Goal: Information Seeking & Learning: Learn about a topic

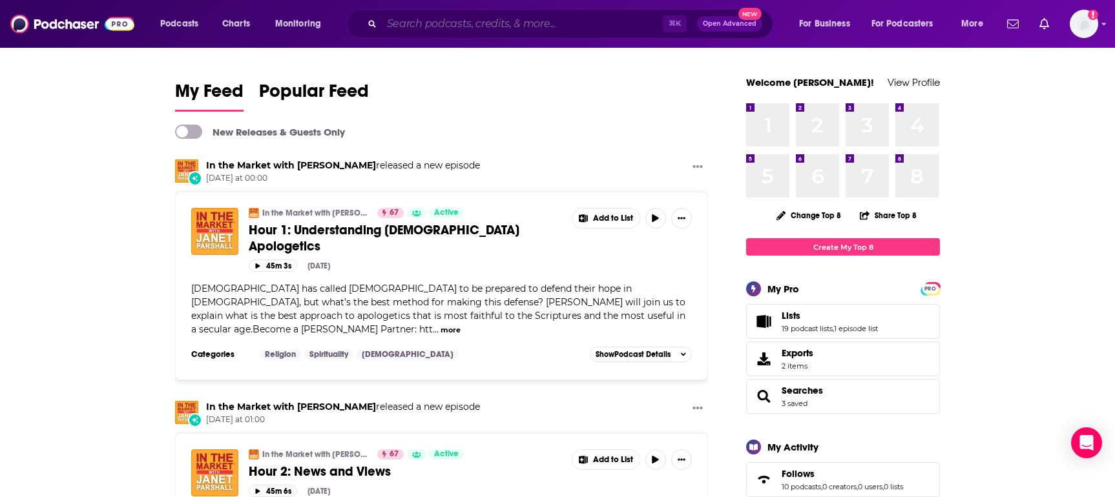
click at [552, 21] on input "Search podcasts, credits, & more..." at bounding box center [522, 24] width 281 height 21
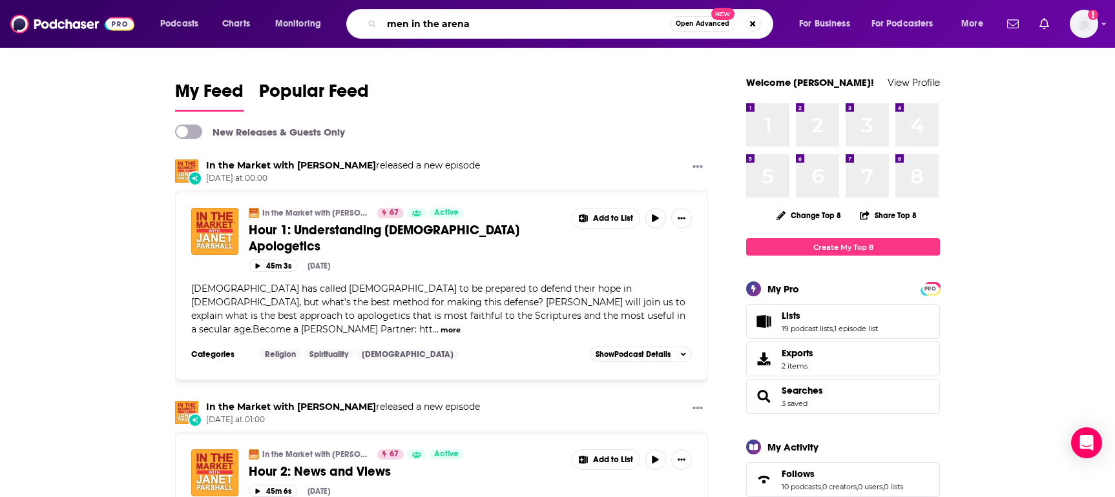
type input "men in the arena"
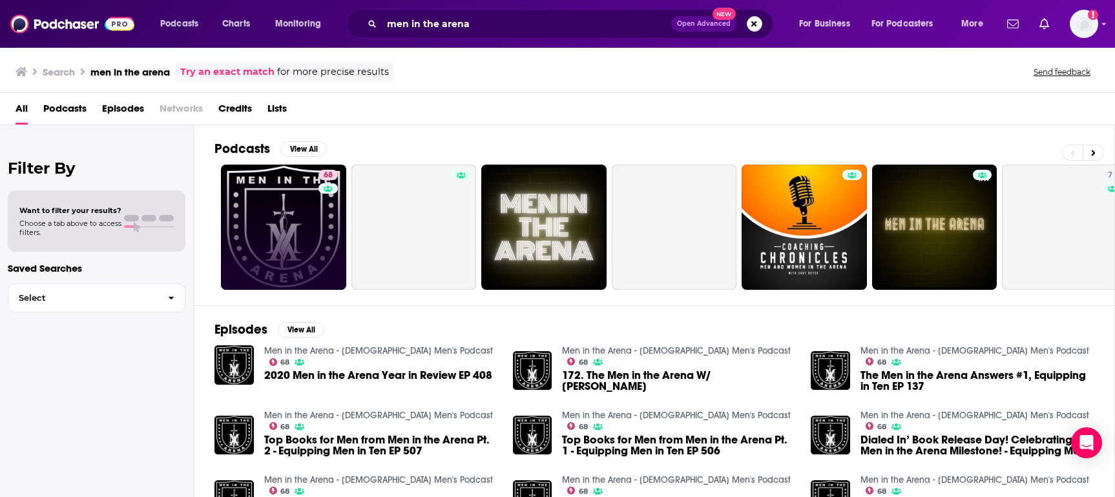
click at [304, 203] on link "68" at bounding box center [283, 227] width 125 height 125
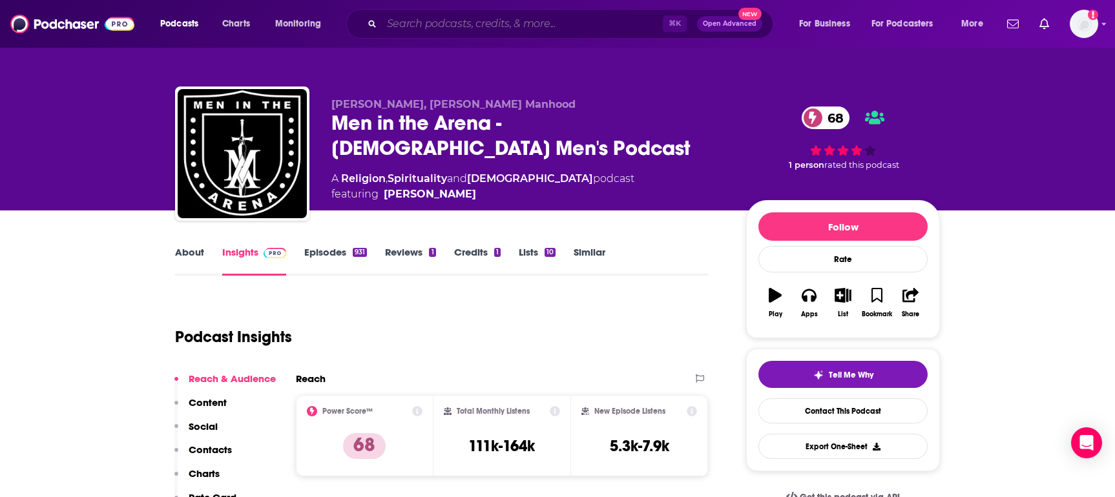
click at [438, 27] on input "Search podcasts, credits, & more..." at bounding box center [522, 24] width 281 height 21
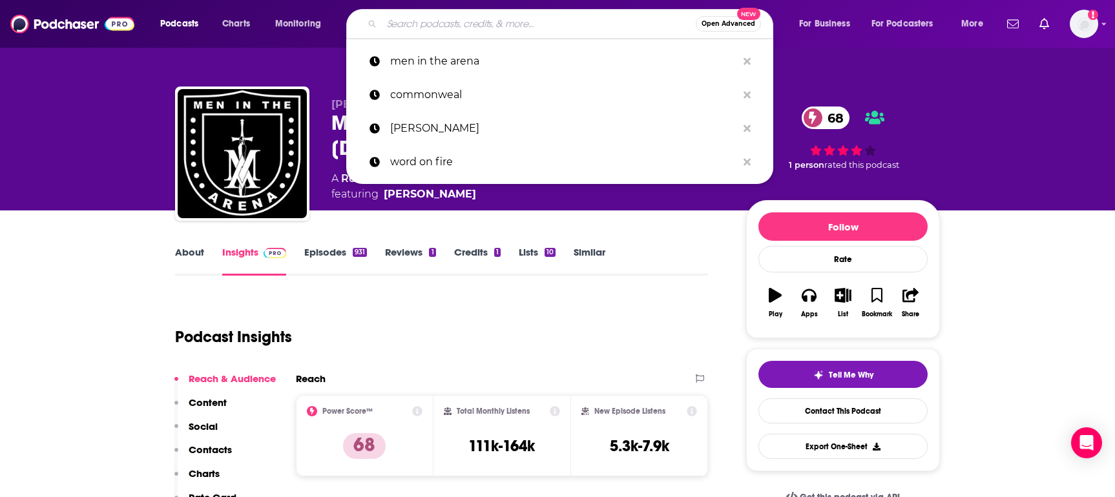
paste input "Awesome Marriage with Tiffany Miller"
type input "Awesome Marriage with Tiffany Miller"
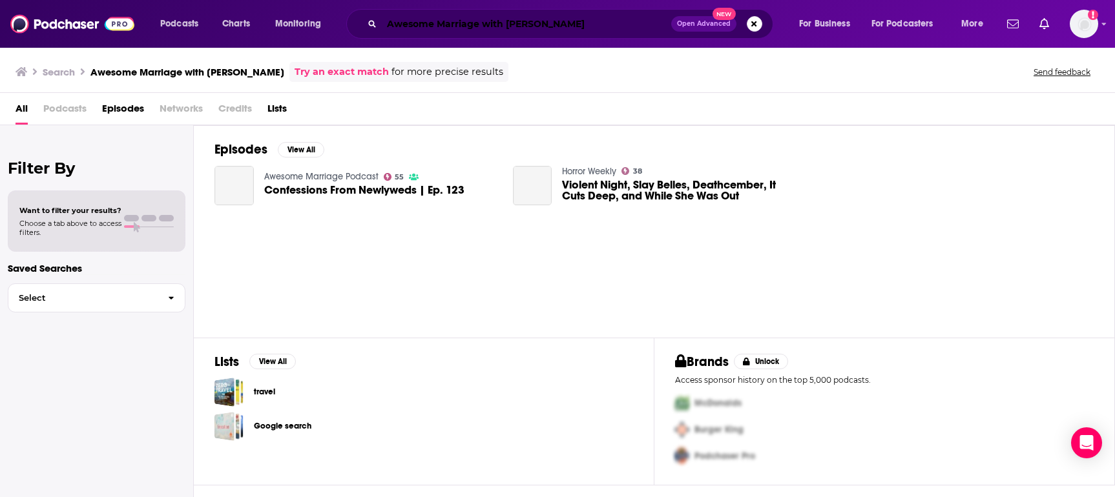
click at [539, 20] on input "Awesome Marriage with Tiffany Miller" at bounding box center [526, 24] width 289 height 21
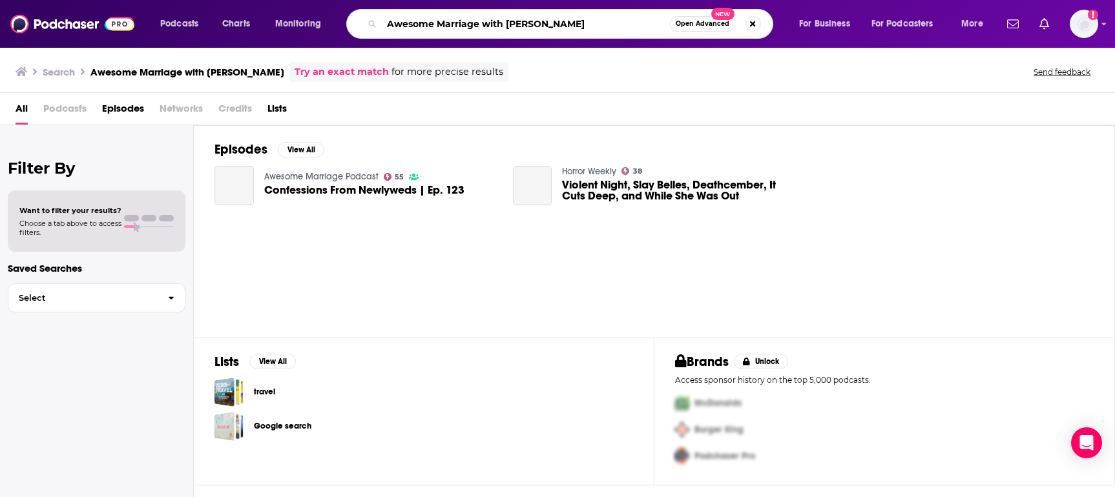
click at [539, 20] on input "Awesome Marriage with Tiffany Miller" at bounding box center [526, 24] width 288 height 21
type input "Awesome Marriage"
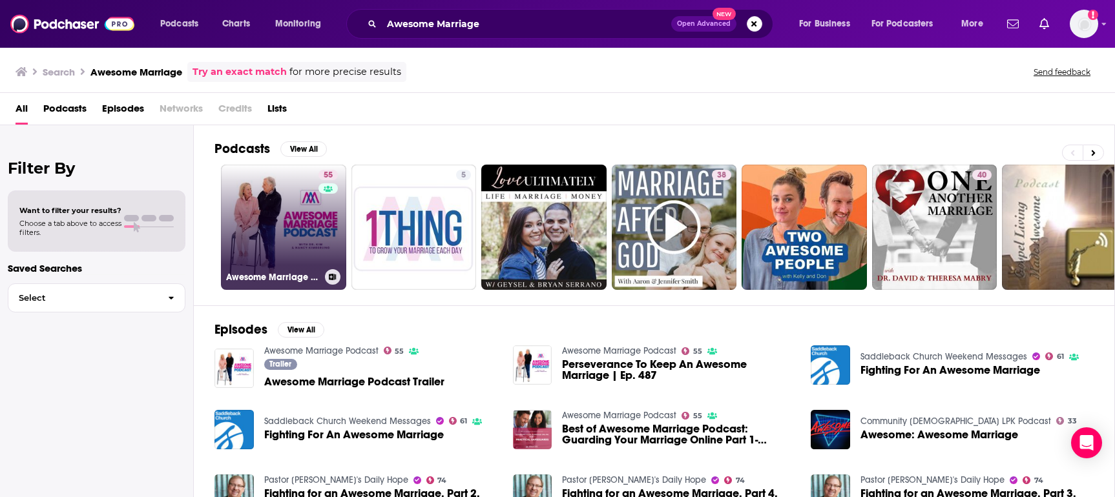
click at [293, 233] on link "55 Awesome Marriage Podcast" at bounding box center [283, 227] width 125 height 125
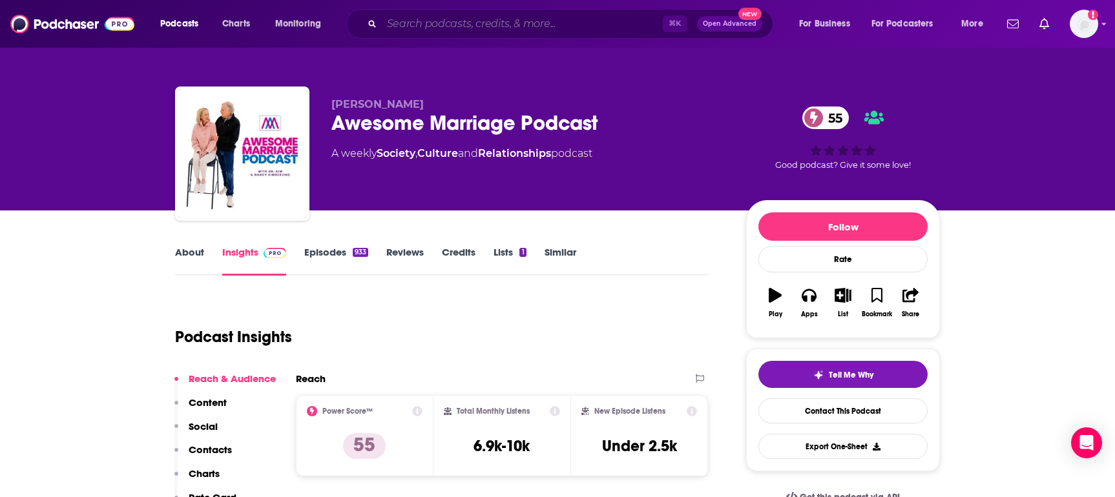
click at [489, 19] on input "Search podcasts, credits, & more..." at bounding box center [522, 24] width 281 height 21
paste input "Girls Gone Bible Podcast"
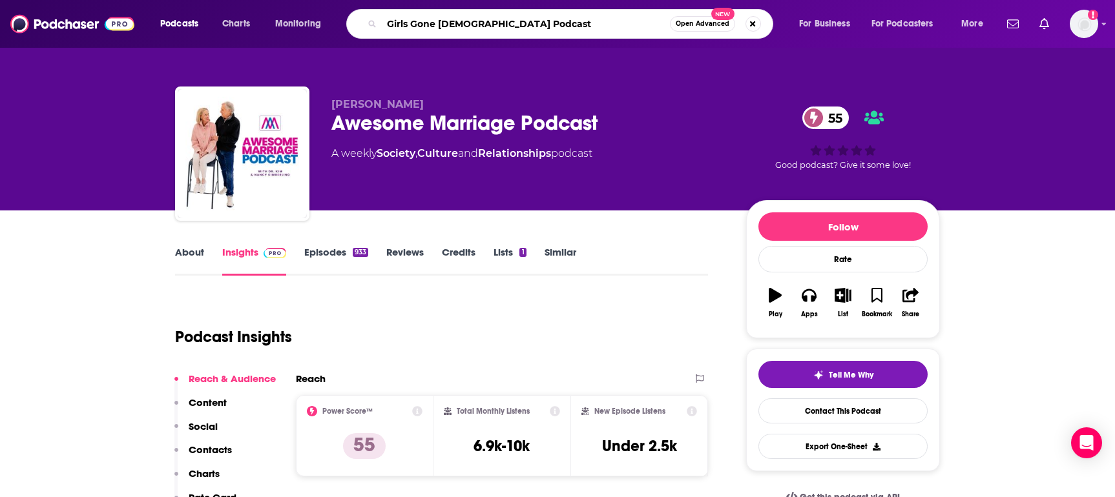
click at [490, 23] on input "Girls Gone Bible Podcast" at bounding box center [526, 24] width 288 height 21
type input "Girls Gone Bible"
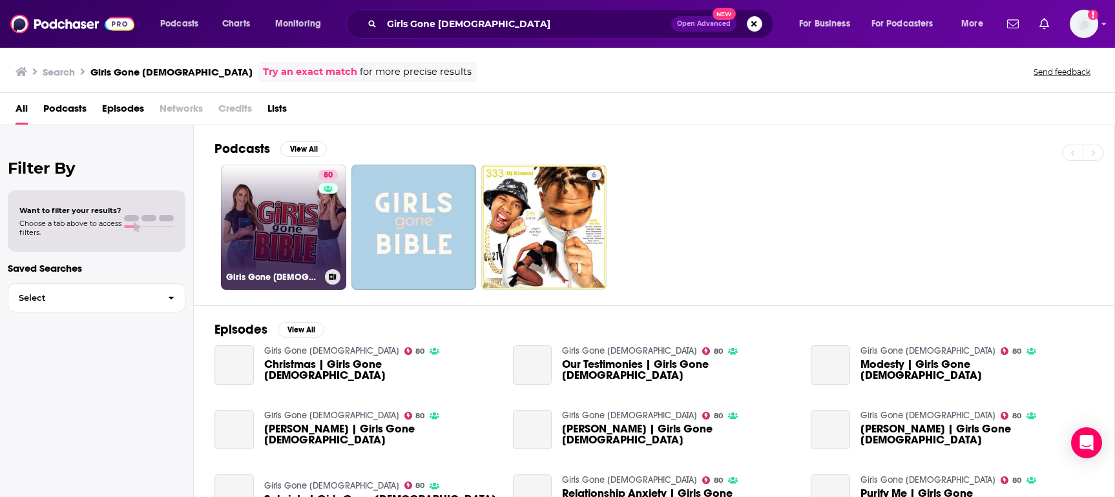
click at [335, 198] on div "80" at bounding box center [329, 219] width 23 height 99
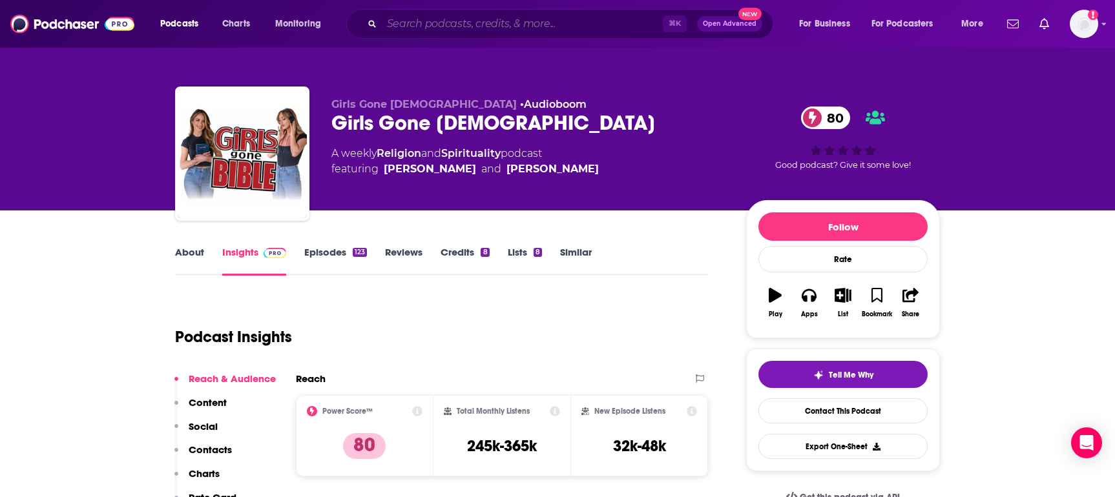
click at [570, 21] on input "Search podcasts, credits, & more..." at bounding box center [522, 24] width 281 height 21
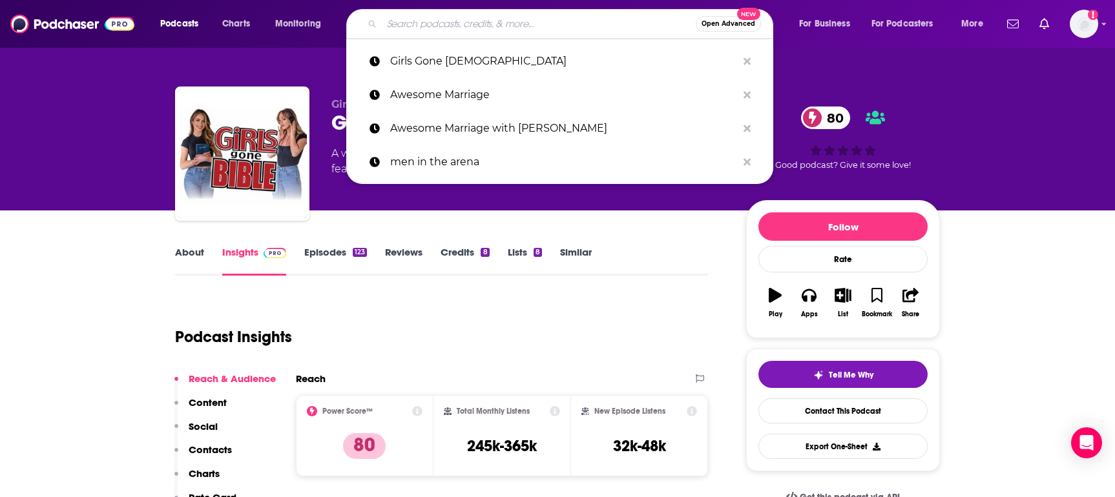
paste input "Jon Gordon Podcast"
type input "Jon Gordon Podcast"
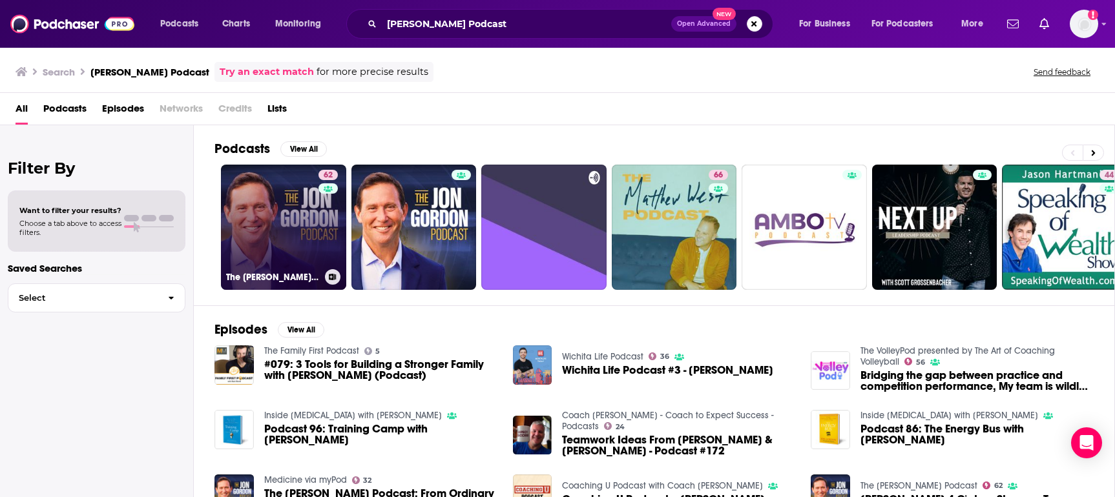
click at [278, 251] on link "62 The Jon Gordon Podcast" at bounding box center [283, 227] width 125 height 125
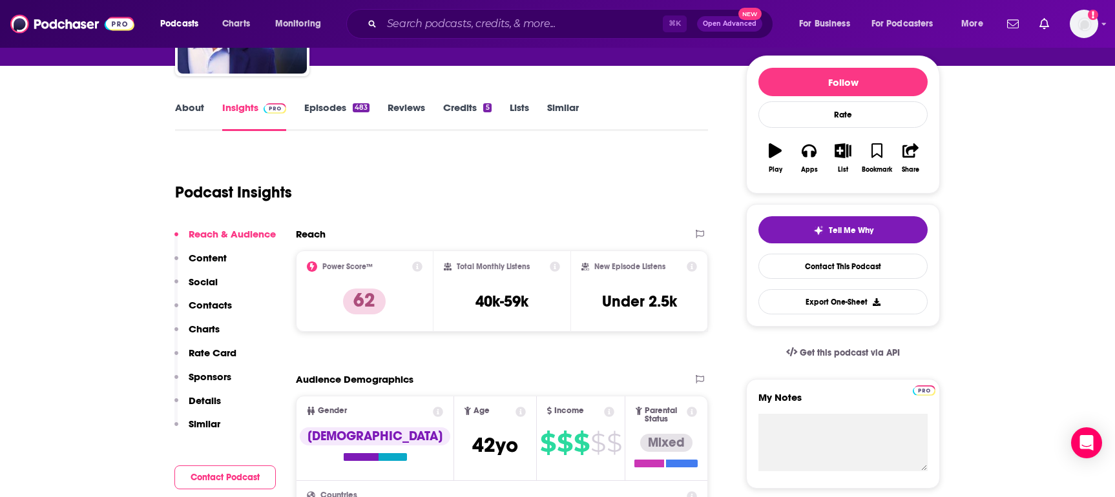
scroll to position [163, 0]
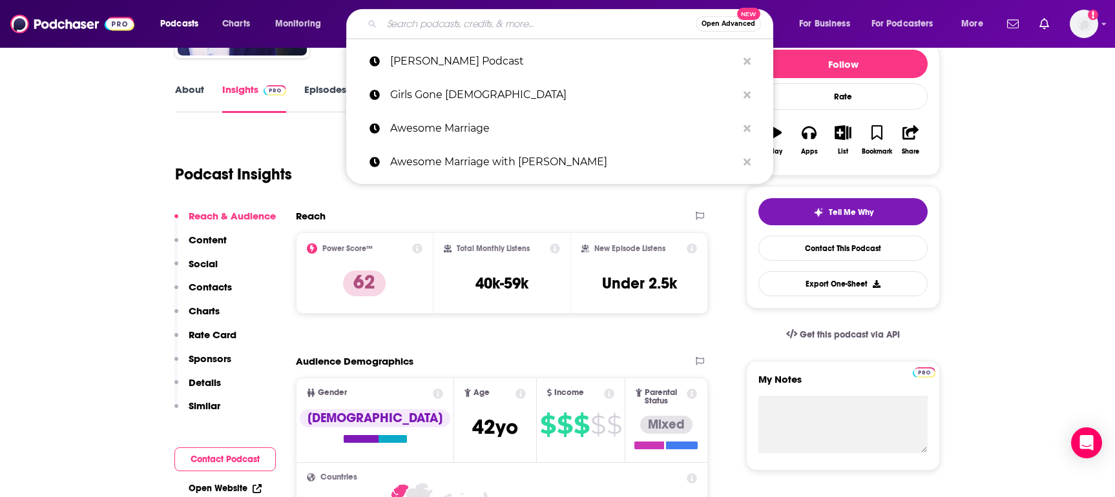
click at [540, 29] on input "Search podcasts, credits, & more..." at bounding box center [539, 24] width 314 height 21
paste input "Dear Future [PERSON_NAME]"
type input "Dear Future [PERSON_NAME]"
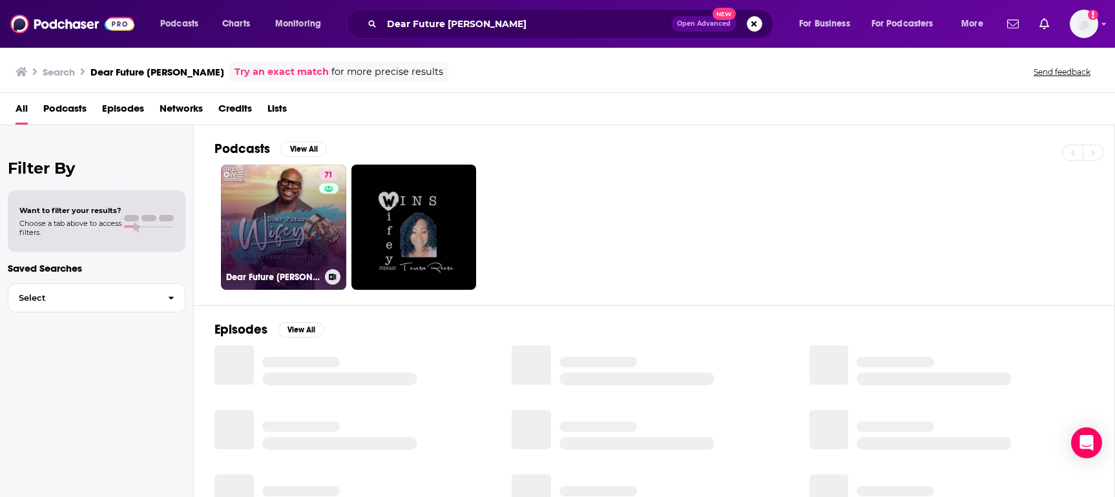
click at [309, 205] on link "71 Dear Future Wifey" at bounding box center [283, 227] width 125 height 125
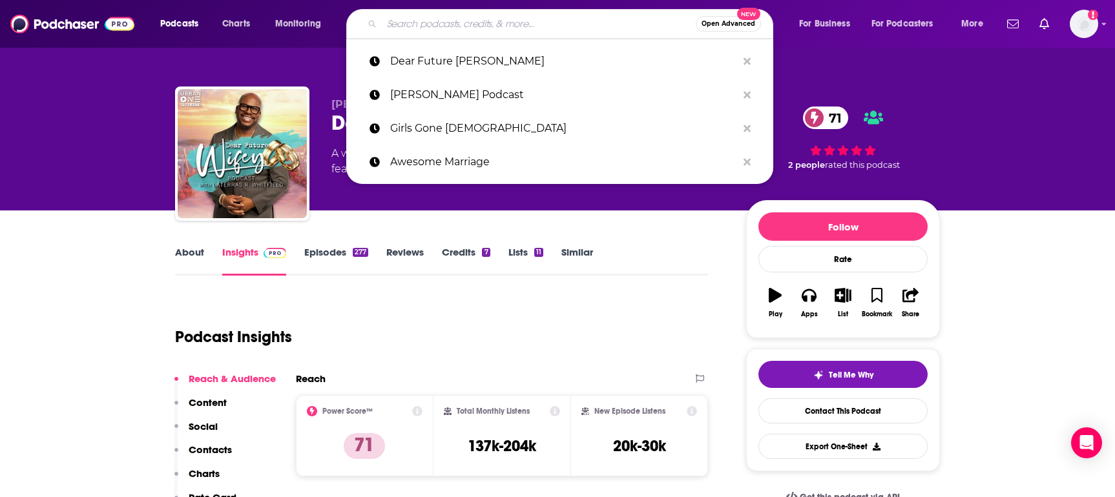
click at [594, 28] on input "Search podcasts, credits, & more..." at bounding box center [539, 24] width 314 height 21
paste input "Sister Circle with [PERSON_NAME]"
type input "Sister Circle with [PERSON_NAME]"
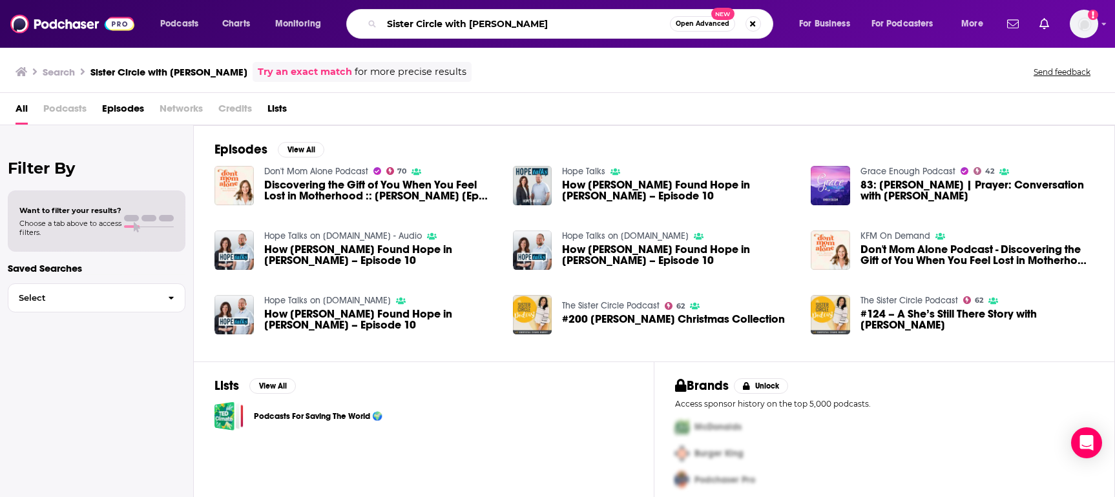
drag, startPoint x: 452, startPoint y: 25, endPoint x: 654, endPoint y: 43, distance: 203.0
click at [654, 43] on div "Podcasts Charts Monitoring Sister Circle with Chrystal Evans Hurst Open Advance…" at bounding box center [557, 24] width 1115 height 48
type input "Sister Circle"
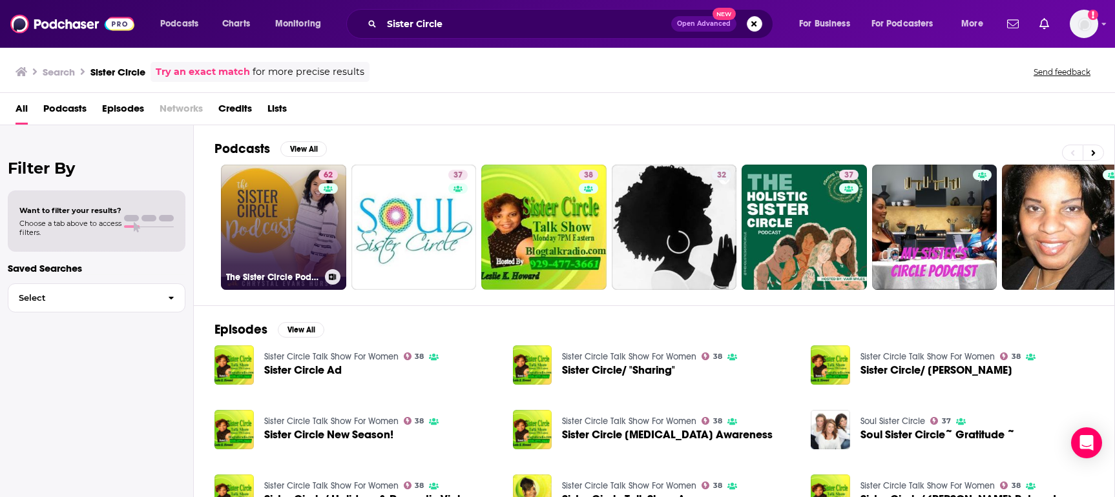
click at [255, 216] on link "62 The Sister Circle Podcast" at bounding box center [283, 227] width 125 height 125
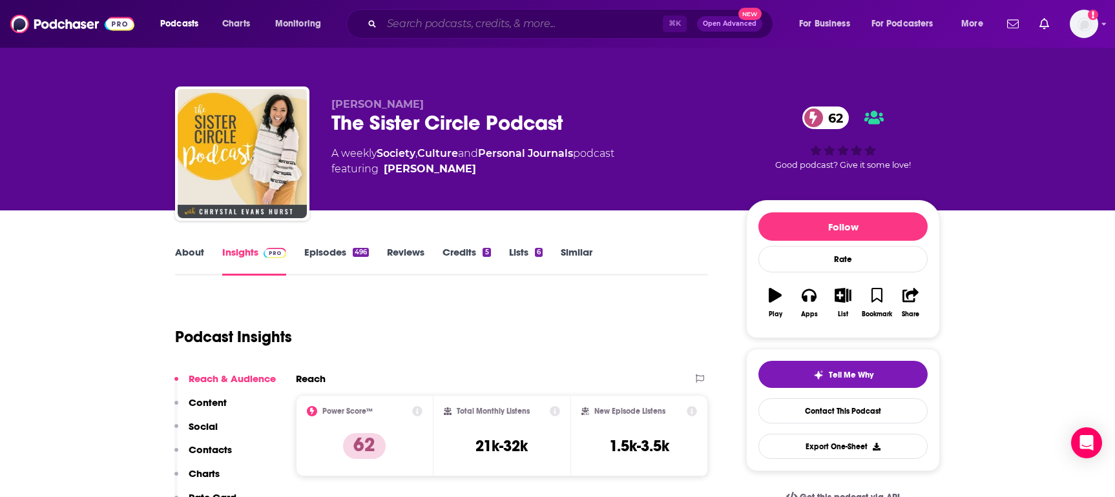
click at [538, 22] on input "Search podcasts, credits, & more..." at bounding box center [522, 24] width 281 height 21
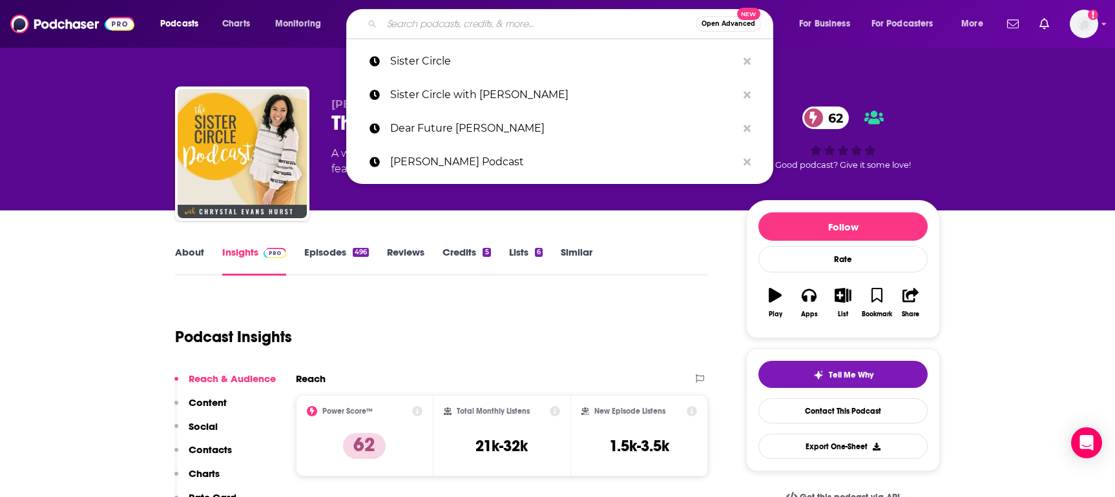
paste input "Hardly Initiated"
type input "Hardly Initiated"
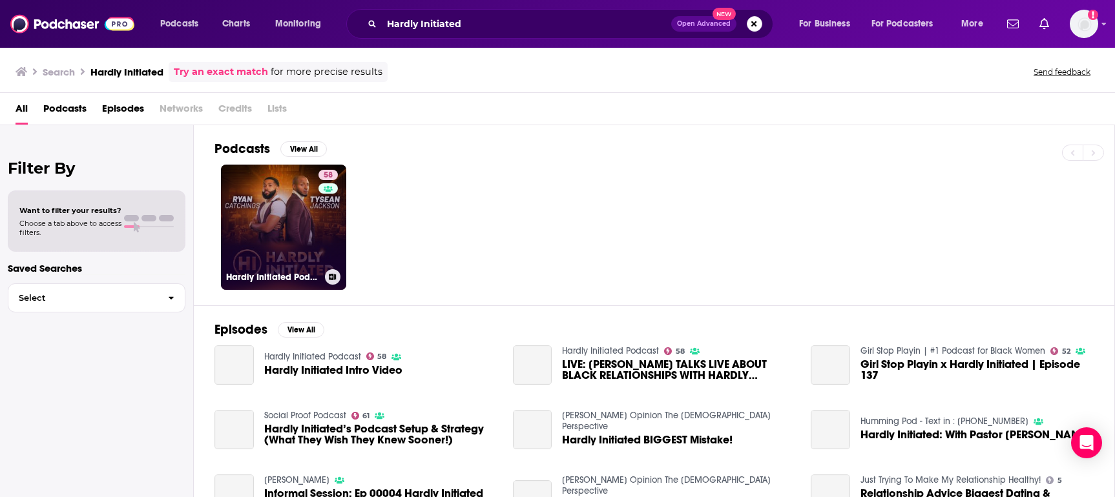
click at [300, 221] on link "58 Hardly Initiated Podcast" at bounding box center [283, 227] width 125 height 125
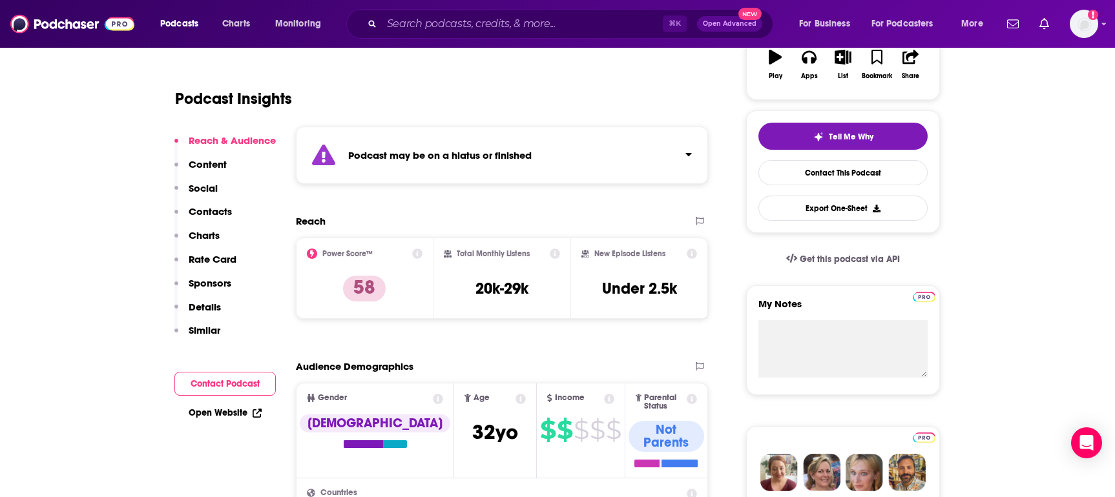
scroll to position [245, 0]
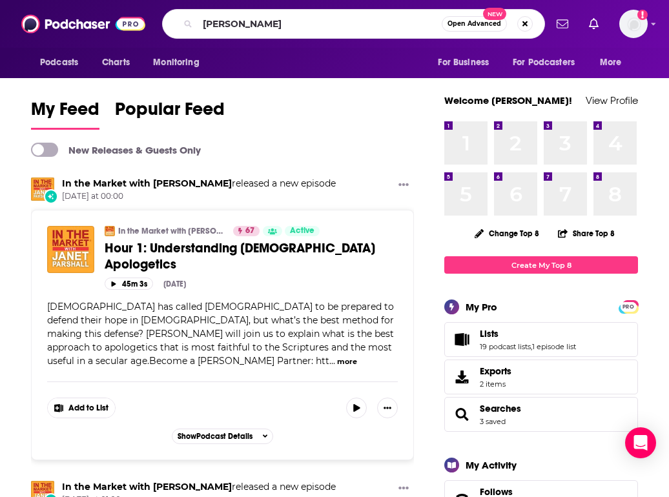
type input "[PERSON_NAME]"
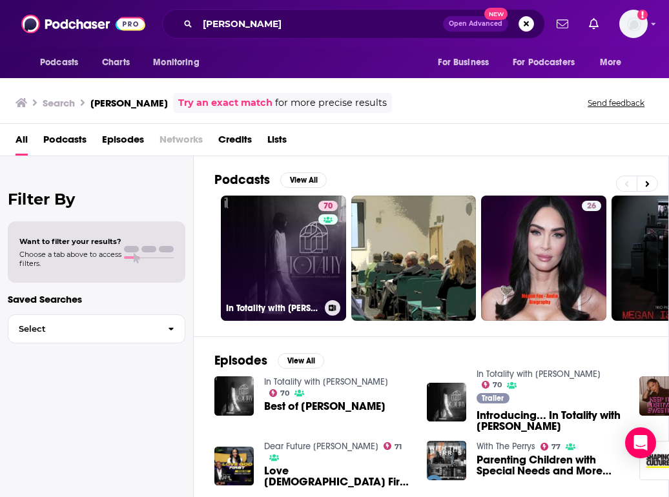
click at [308, 273] on link "70 In Totality with [PERSON_NAME]" at bounding box center [283, 258] width 125 height 125
